Goal: Find specific page/section: Find specific page/section

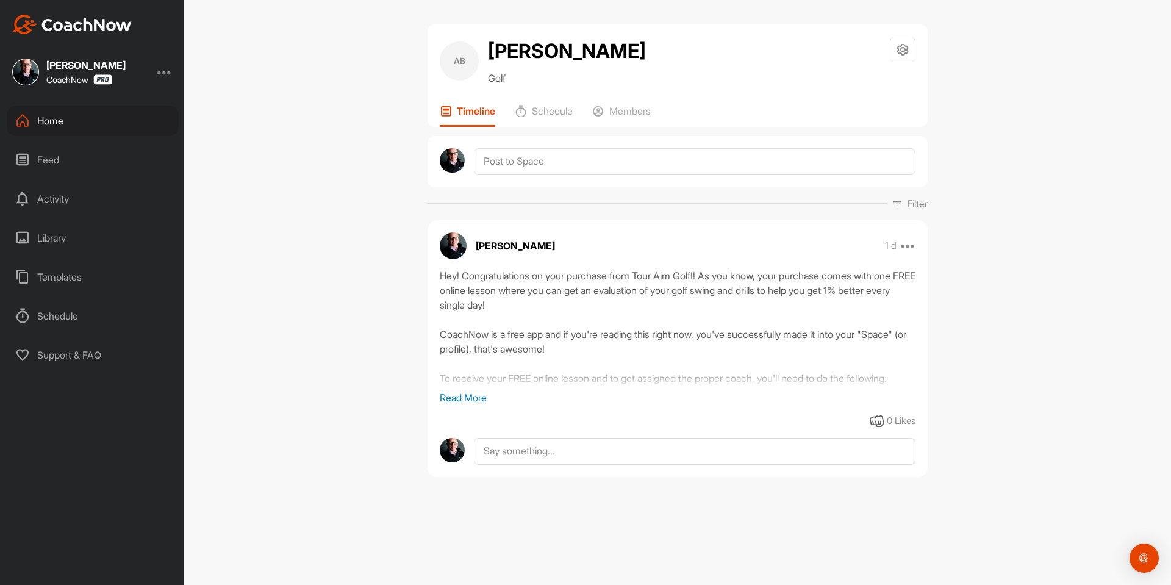
click at [103, 31] on img at bounding box center [72, 25] width 120 height 20
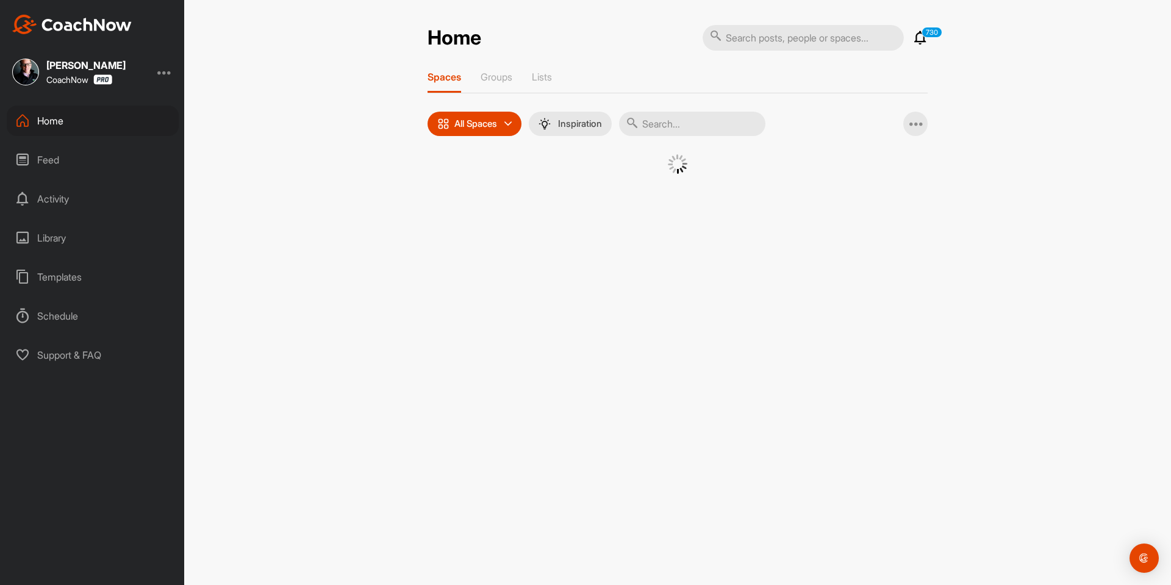
click at [796, 43] on input "text" at bounding box center [802, 38] width 201 height 26
paste input "[EMAIL_ADDRESS][DOMAIN_NAME]"
type input "[EMAIL_ADDRESS][DOMAIN_NAME]"
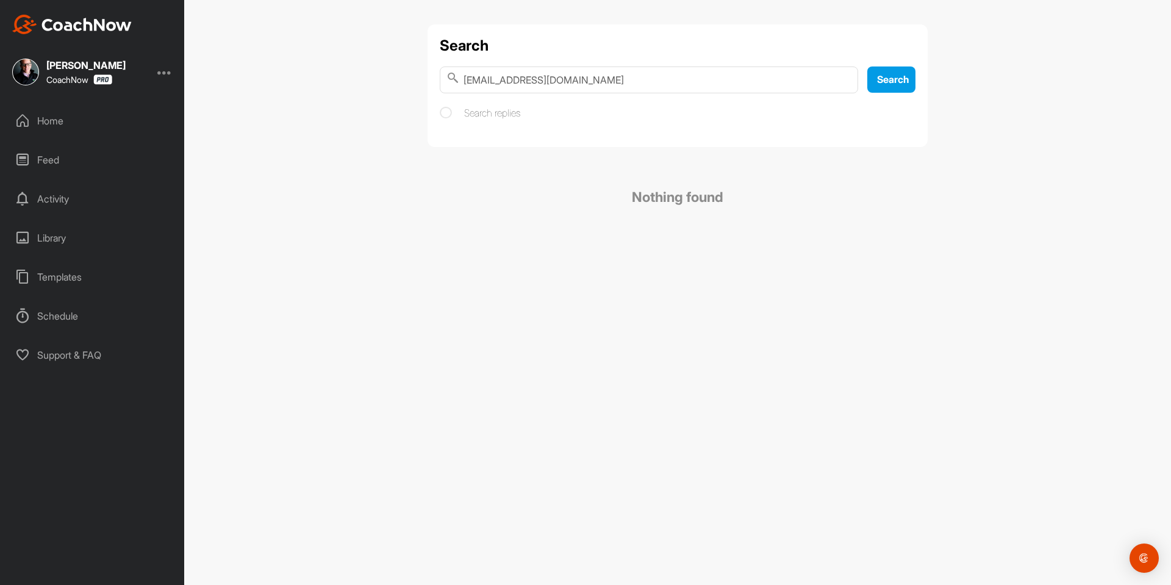
click at [556, 77] on input "[EMAIL_ADDRESS][DOMAIN_NAME]" at bounding box center [649, 79] width 418 height 27
paste input "[PERSON_NAME]"
type input "[PERSON_NAME]"
click at [550, 143] on link "[PERSON_NAME] Golf" at bounding box center [678, 164] width 476 height 59
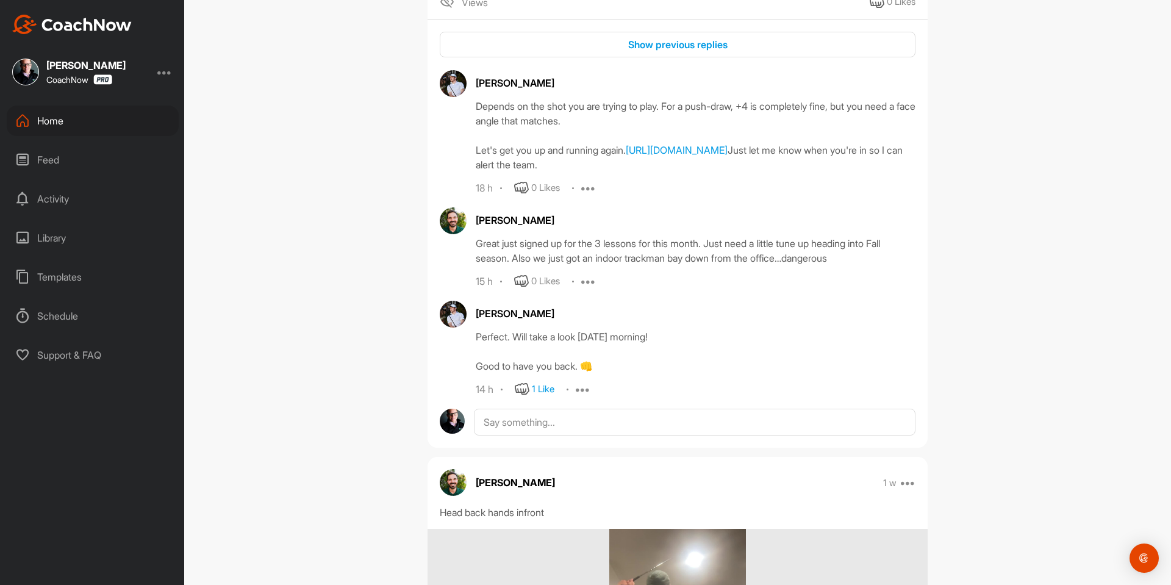
scroll to position [1280, 0]
